Goal: Task Accomplishment & Management: Manage account settings

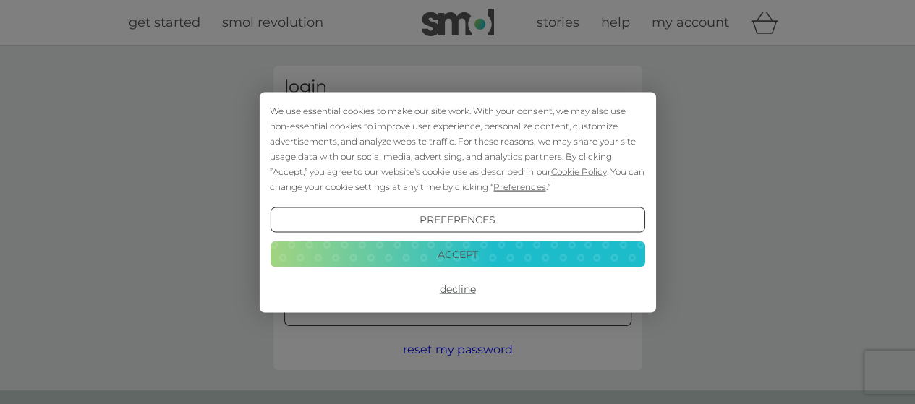
type input "[EMAIL_ADDRESS][DOMAIN_NAME]"
click at [471, 286] on button "Decline" at bounding box center [457, 289] width 375 height 26
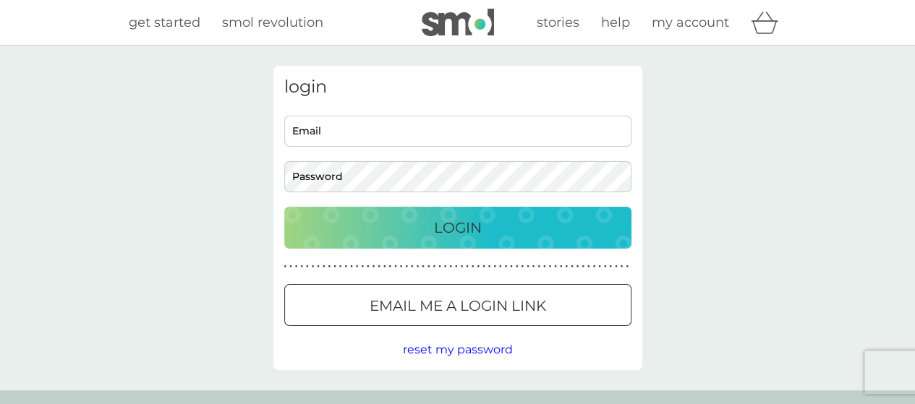
type input "[EMAIL_ADDRESS][DOMAIN_NAME]"
click at [529, 239] on div "Login" at bounding box center [458, 227] width 318 height 23
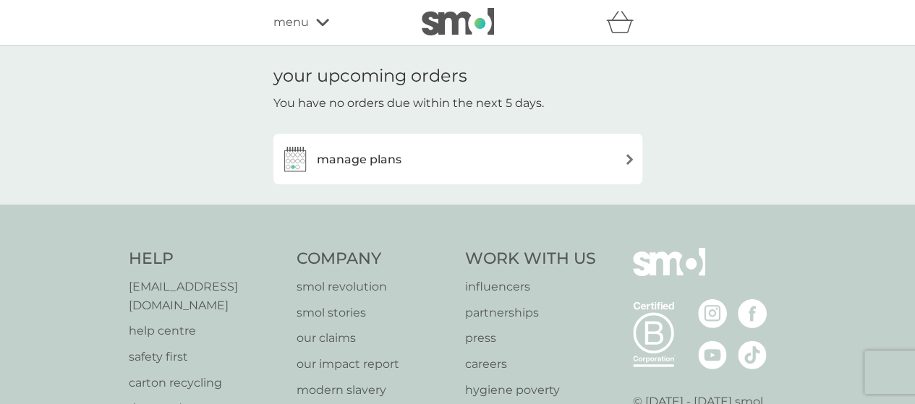
click at [359, 169] on h3 "manage plans" at bounding box center [359, 159] width 85 height 19
